Goal: Information Seeking & Learning: Learn about a topic

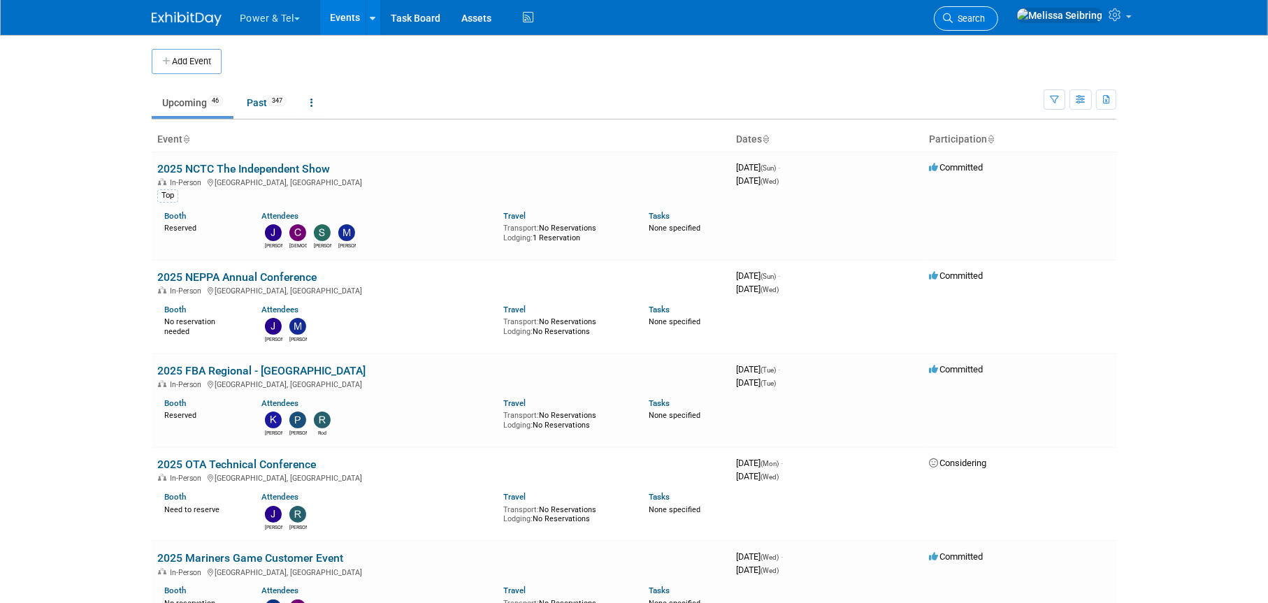
click at [985, 17] on span "Search" at bounding box center [969, 18] width 32 height 10
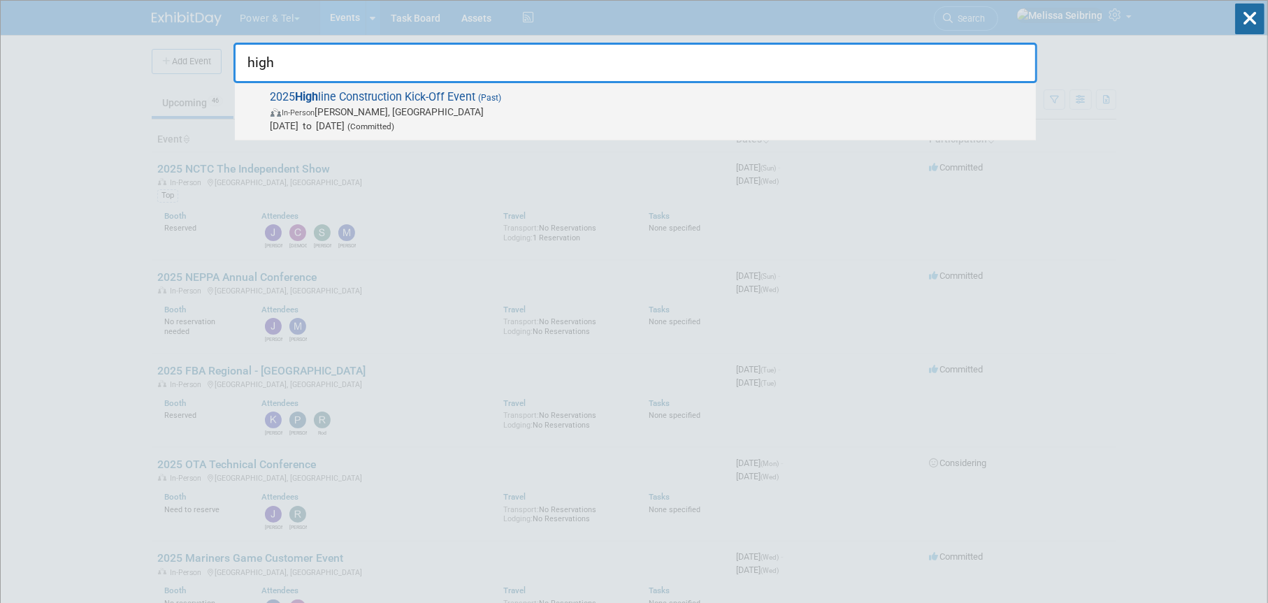
type input "high"
click at [364, 89] on div "2025 High line Construction Kick-Off Event (Past) In-Person [PERSON_NAME], [GEO…" at bounding box center [635, 111] width 801 height 57
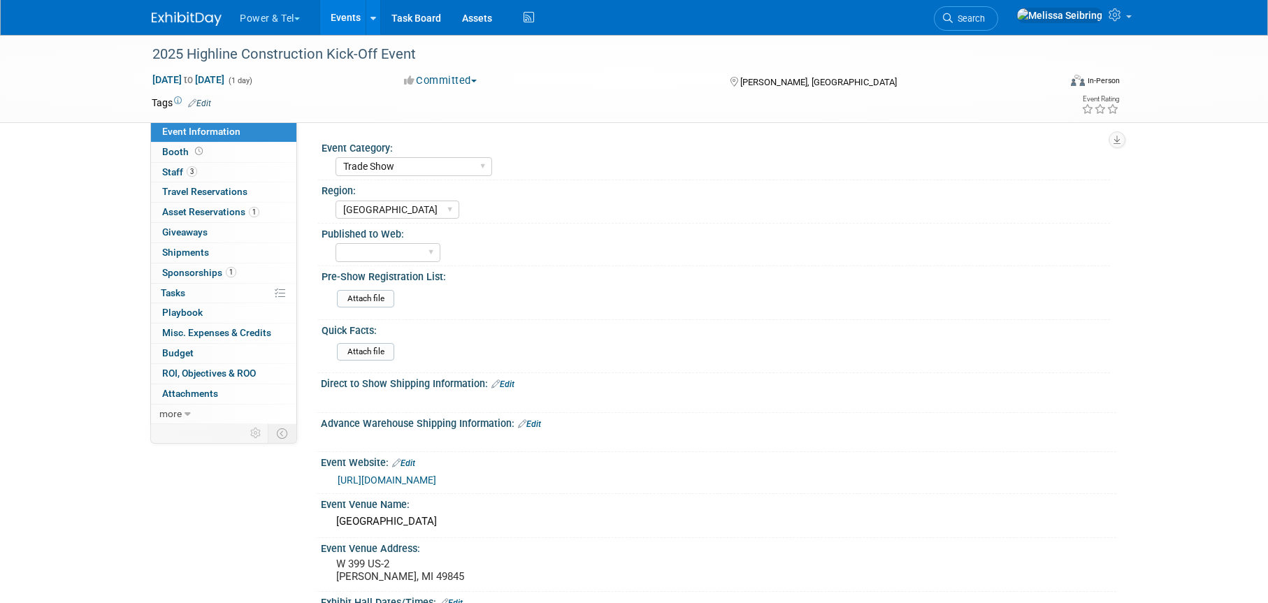
select select "Trade Show"
select select "Great Lakes"
click at [157, 166] on link "3 Staff 3" at bounding box center [223, 173] width 145 height 20
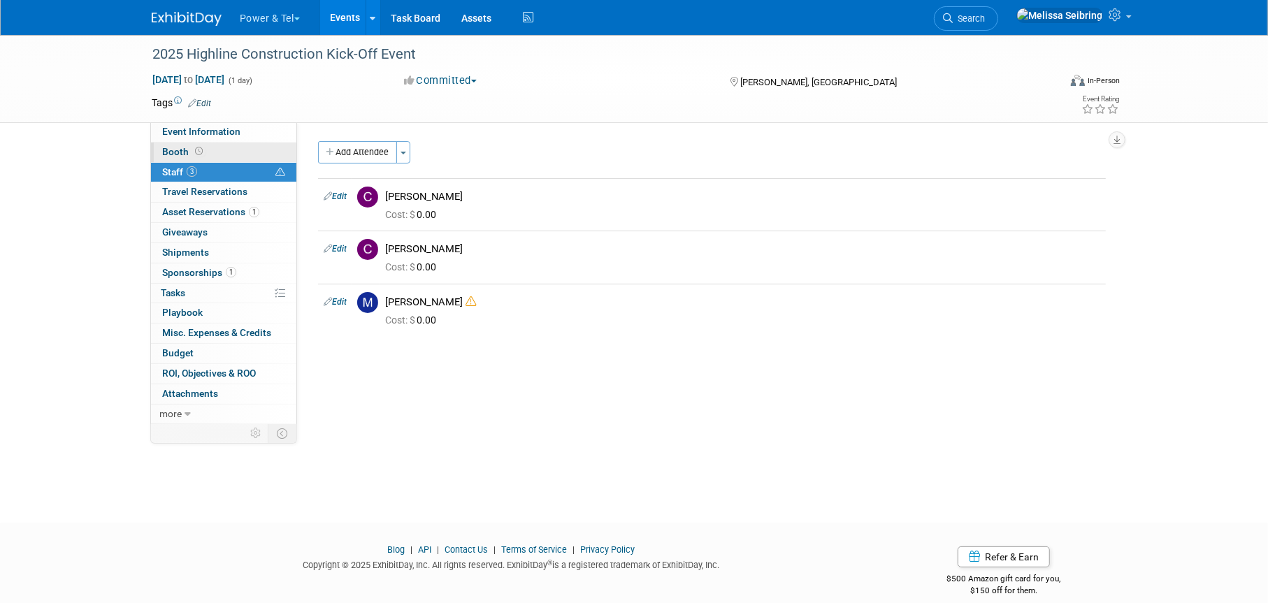
click at [178, 154] on span "Booth" at bounding box center [183, 151] width 43 height 11
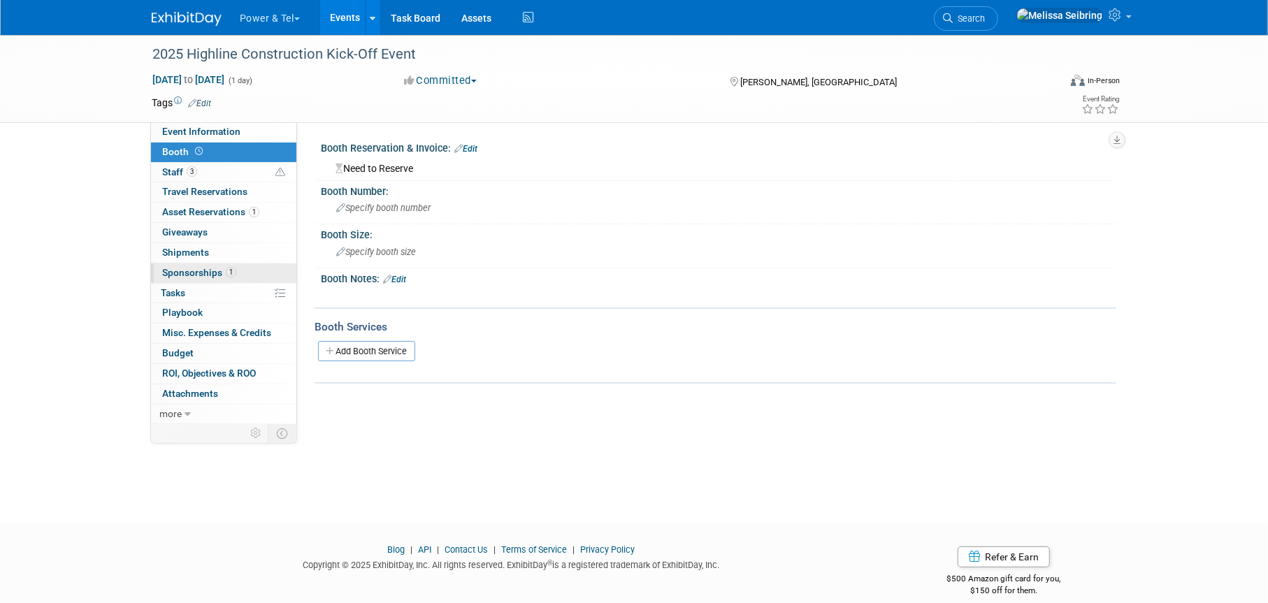
click at [202, 273] on span "Sponsorships 1" at bounding box center [199, 272] width 74 height 11
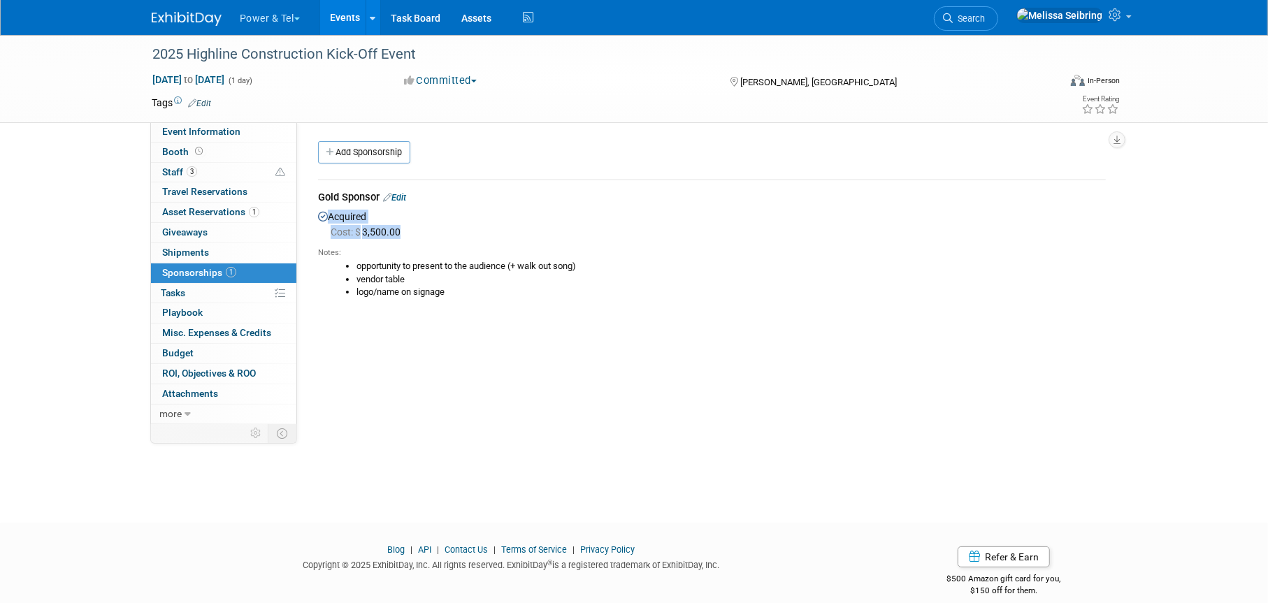
drag, startPoint x: 404, startPoint y: 231, endPoint x: 317, endPoint y: 214, distance: 88.5
click at [318, 214] on div "Acquired Cost: $ 3,500.00 Notes: opportunity to present to the audience (+ walk…" at bounding box center [712, 259] width 788 height 103
click at [215, 210] on span "Asset Reservations 1" at bounding box center [210, 211] width 97 height 11
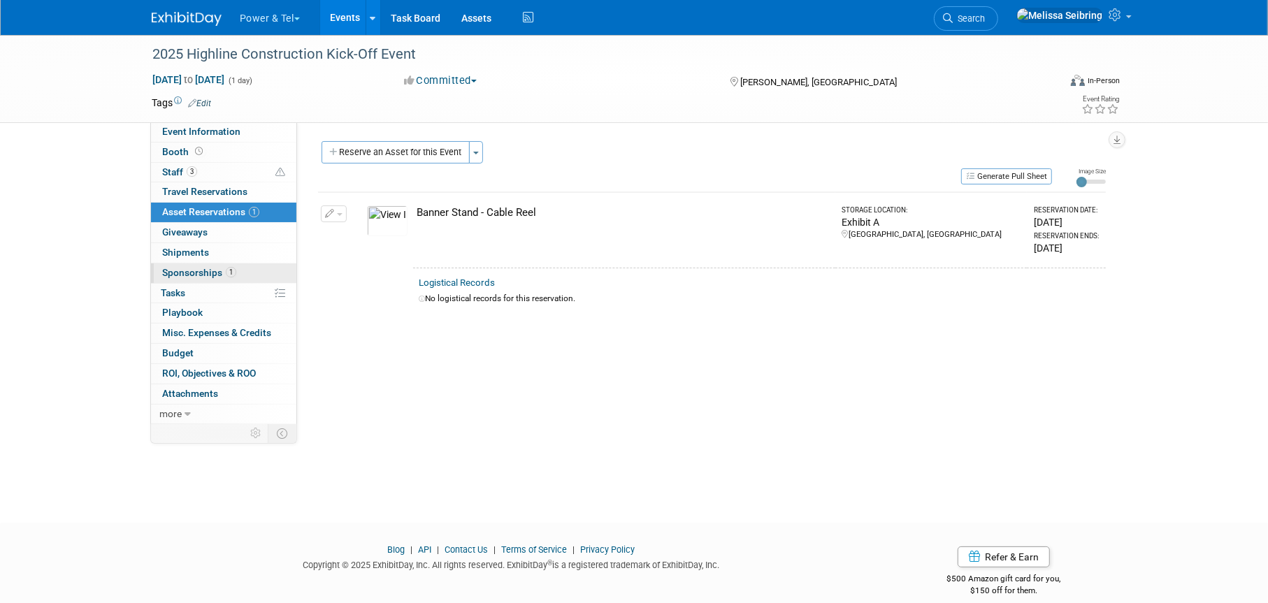
click at [185, 268] on span "Sponsorships 1" at bounding box center [199, 272] width 74 height 11
